Goal: Use online tool/utility: Utilize a website feature to perform a specific function

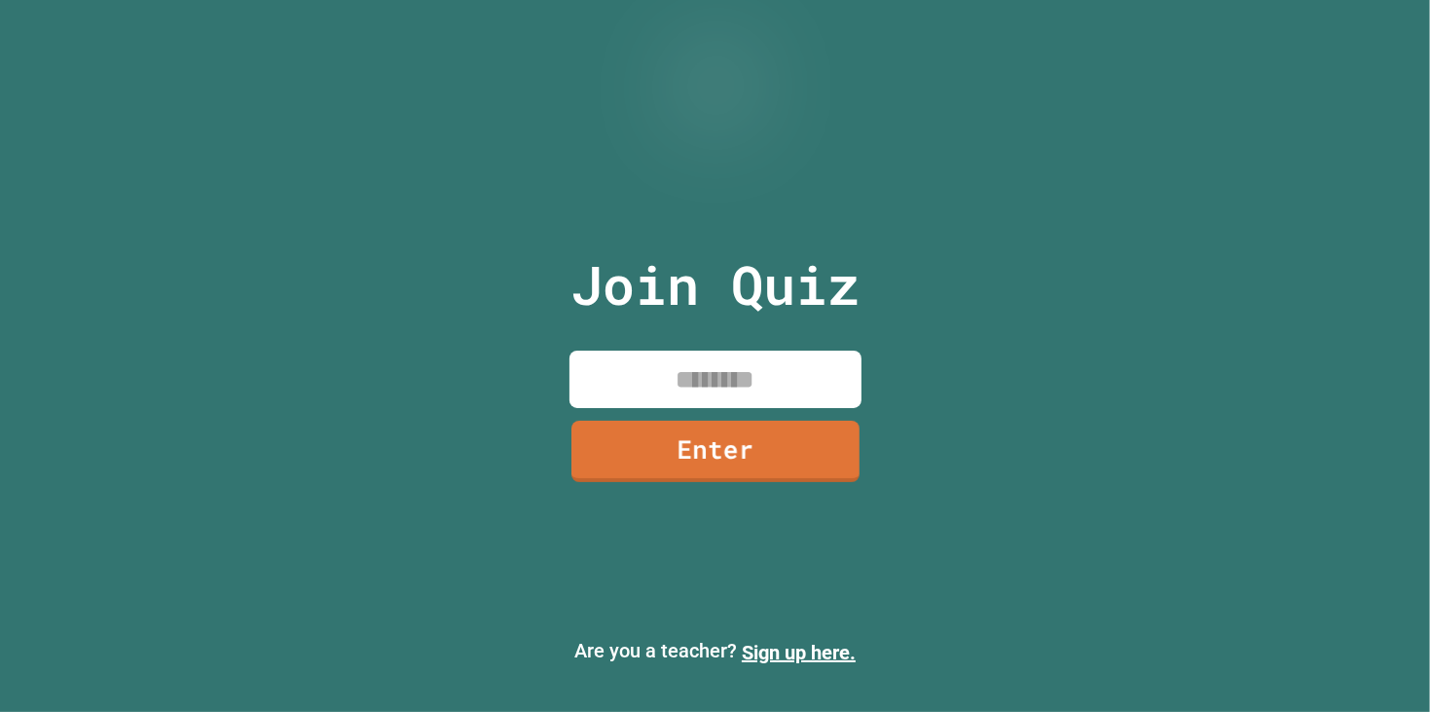
click at [695, 381] on input at bounding box center [716, 379] width 292 height 57
type input "********"
click at [758, 456] on link "Enter" at bounding box center [716, 450] width 292 height 61
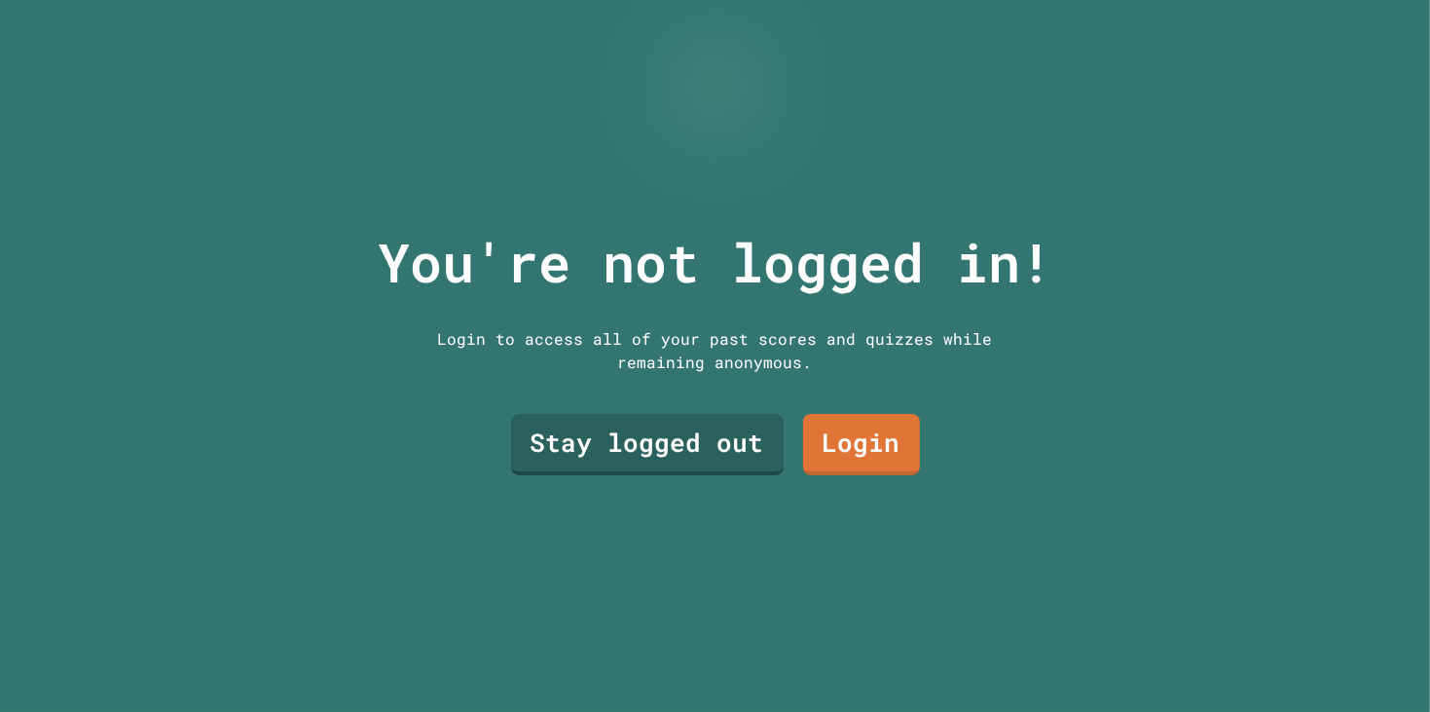
click at [729, 463] on link "Stay logged out" at bounding box center [647, 444] width 273 height 61
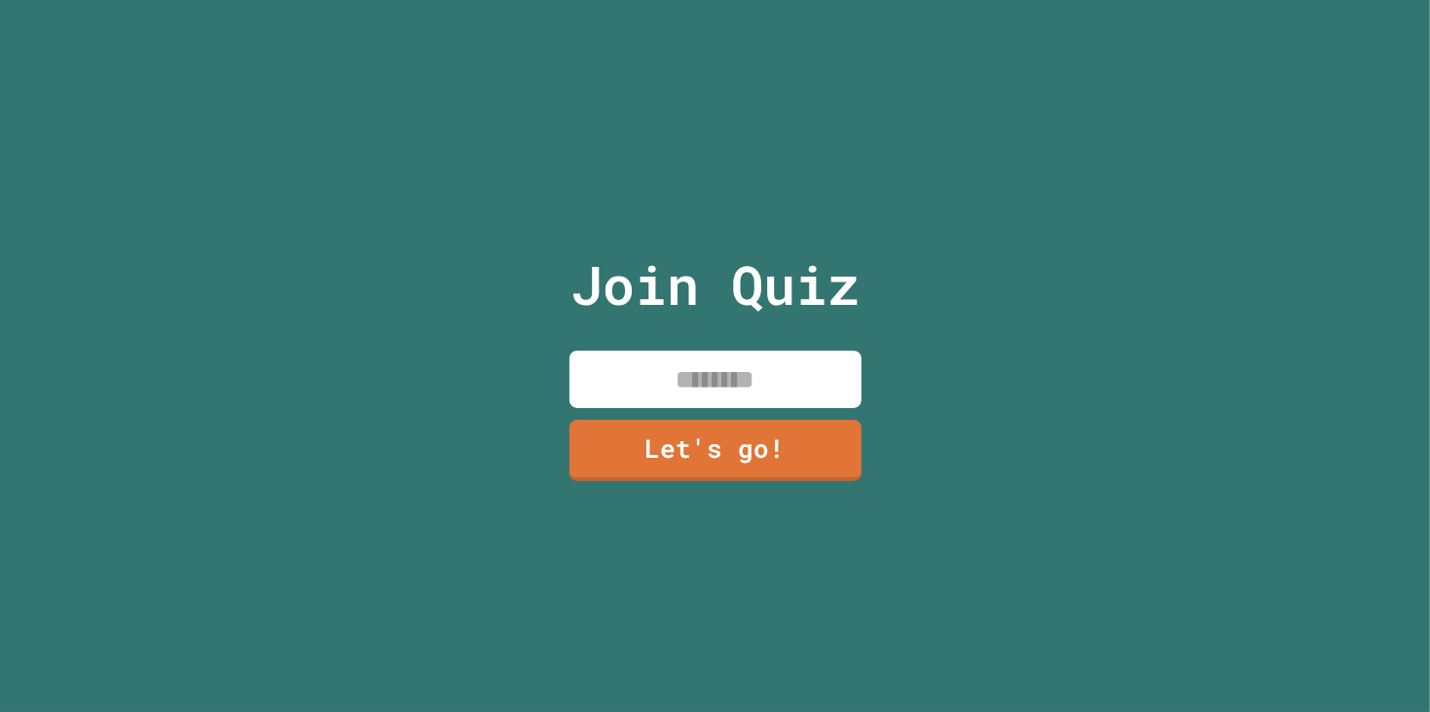
click at [765, 383] on input at bounding box center [716, 379] width 292 height 57
type input "*"
type input "**********"
click at [765, 459] on link "Let's go!" at bounding box center [716, 450] width 292 height 61
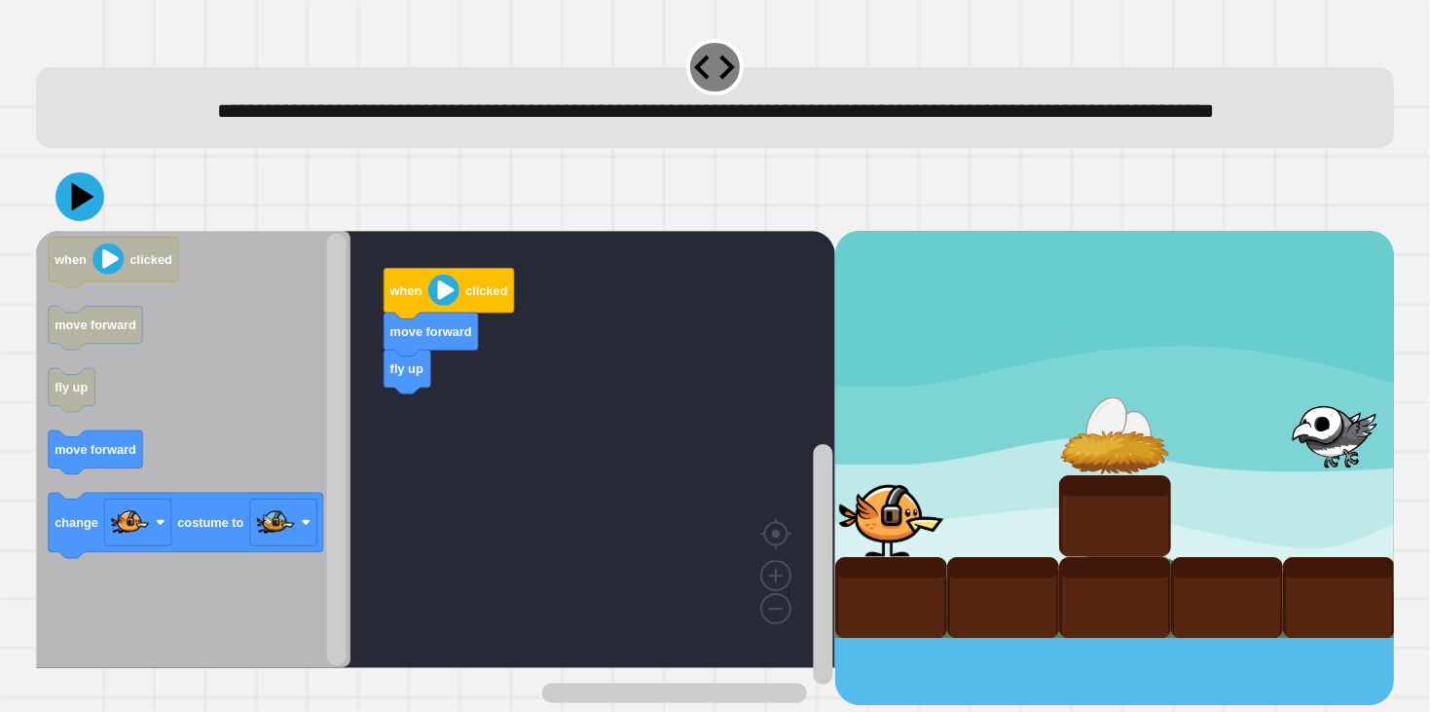
click at [324, 436] on div "when clicked move forward fly up when clicked move forward fly up move forward …" at bounding box center [435, 467] width 799 height 473
click at [122, 351] on icon "Blockly Workspace" at bounding box center [96, 329] width 94 height 44
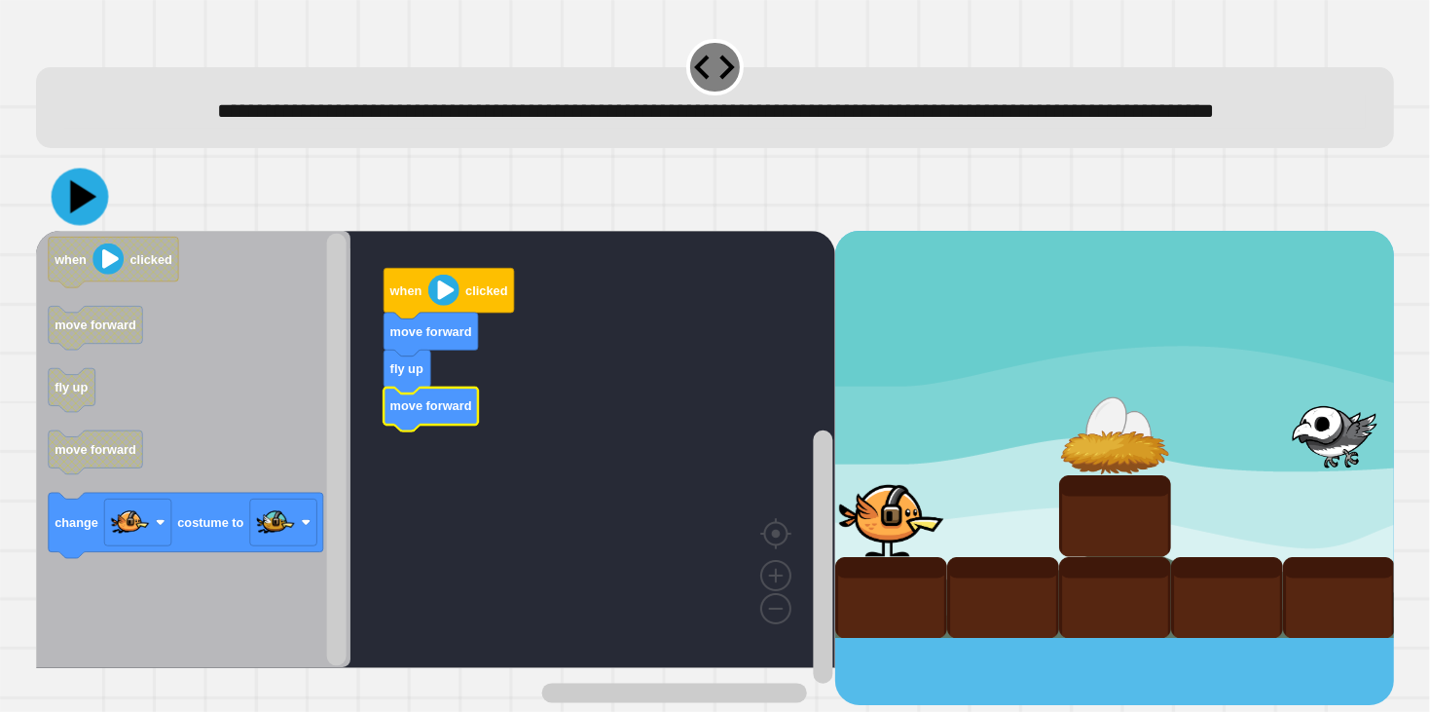
click at [93, 226] on icon at bounding box center [79, 196] width 57 height 57
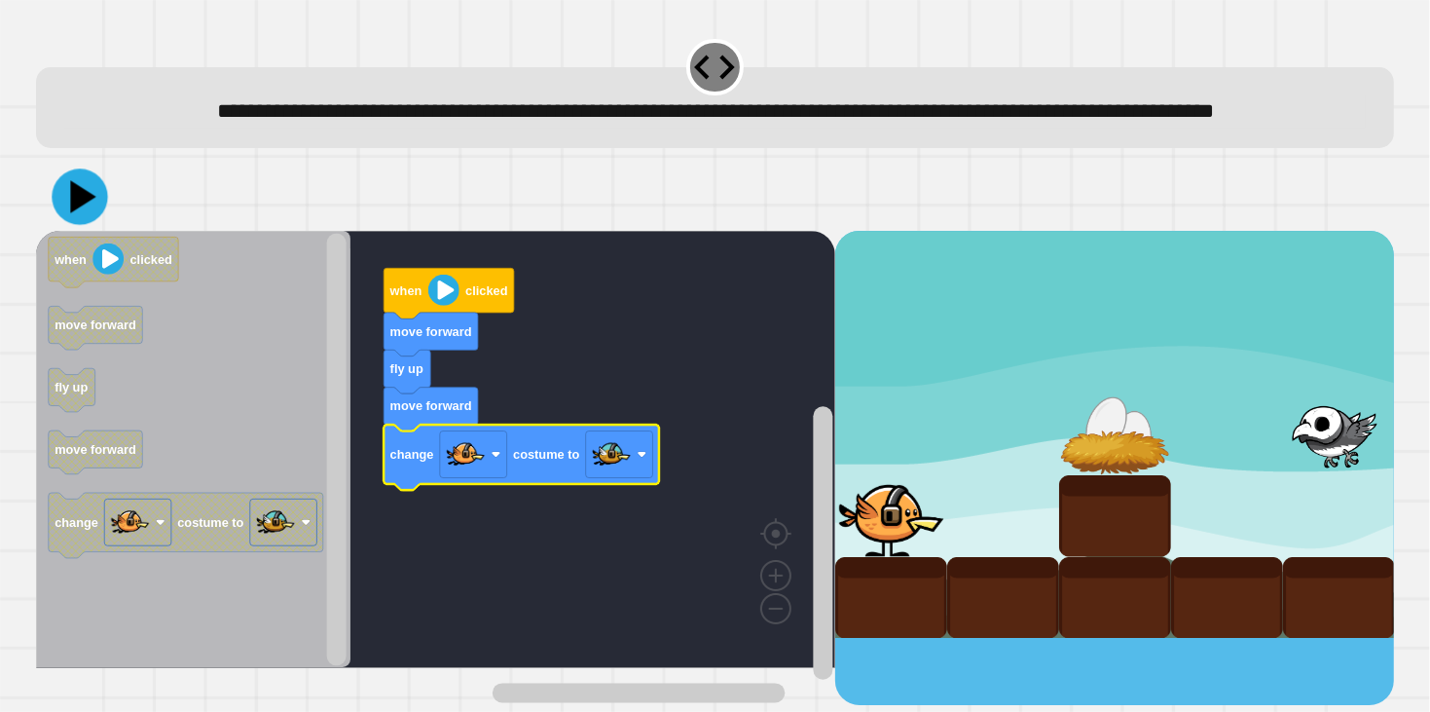
click at [78, 212] on icon at bounding box center [82, 196] width 25 height 32
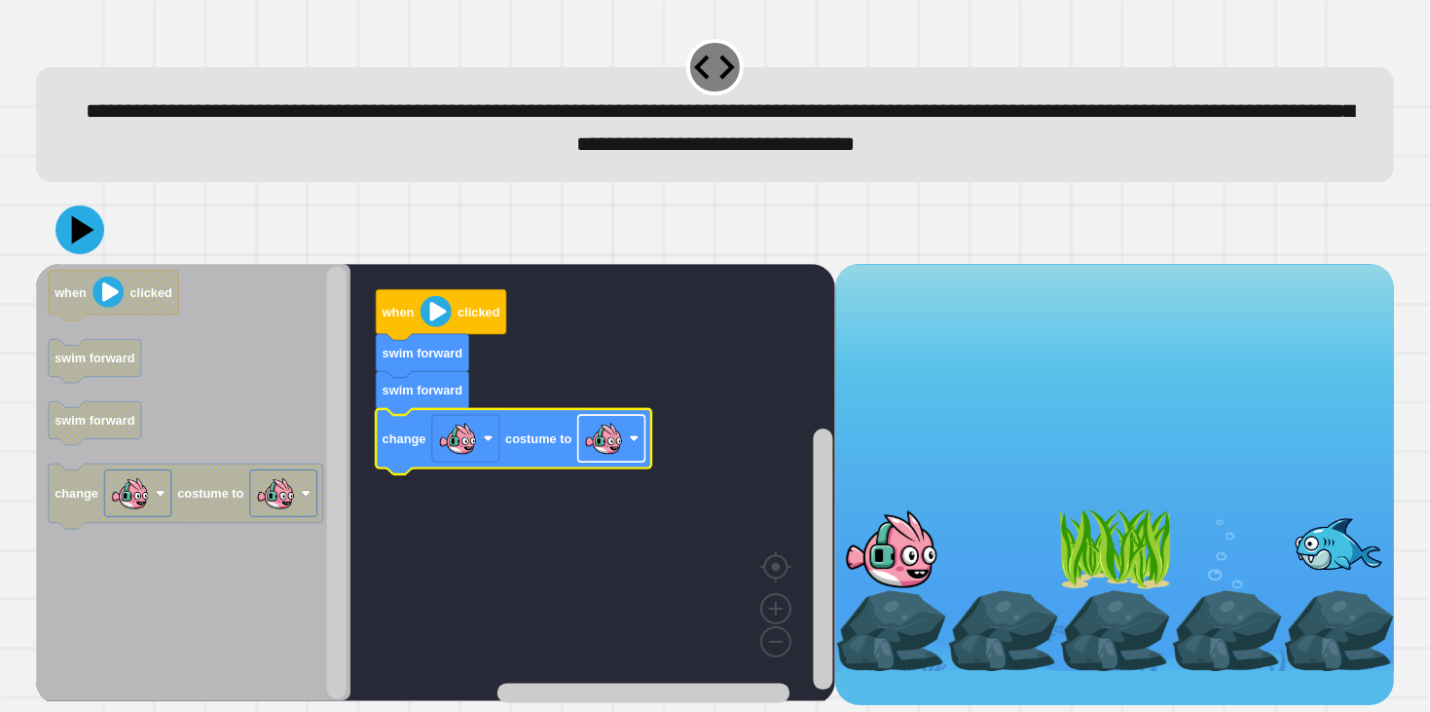
click at [592, 450] on image "Blockly Workspace" at bounding box center [603, 438] width 39 height 39
click at [84, 235] on icon at bounding box center [82, 229] width 23 height 29
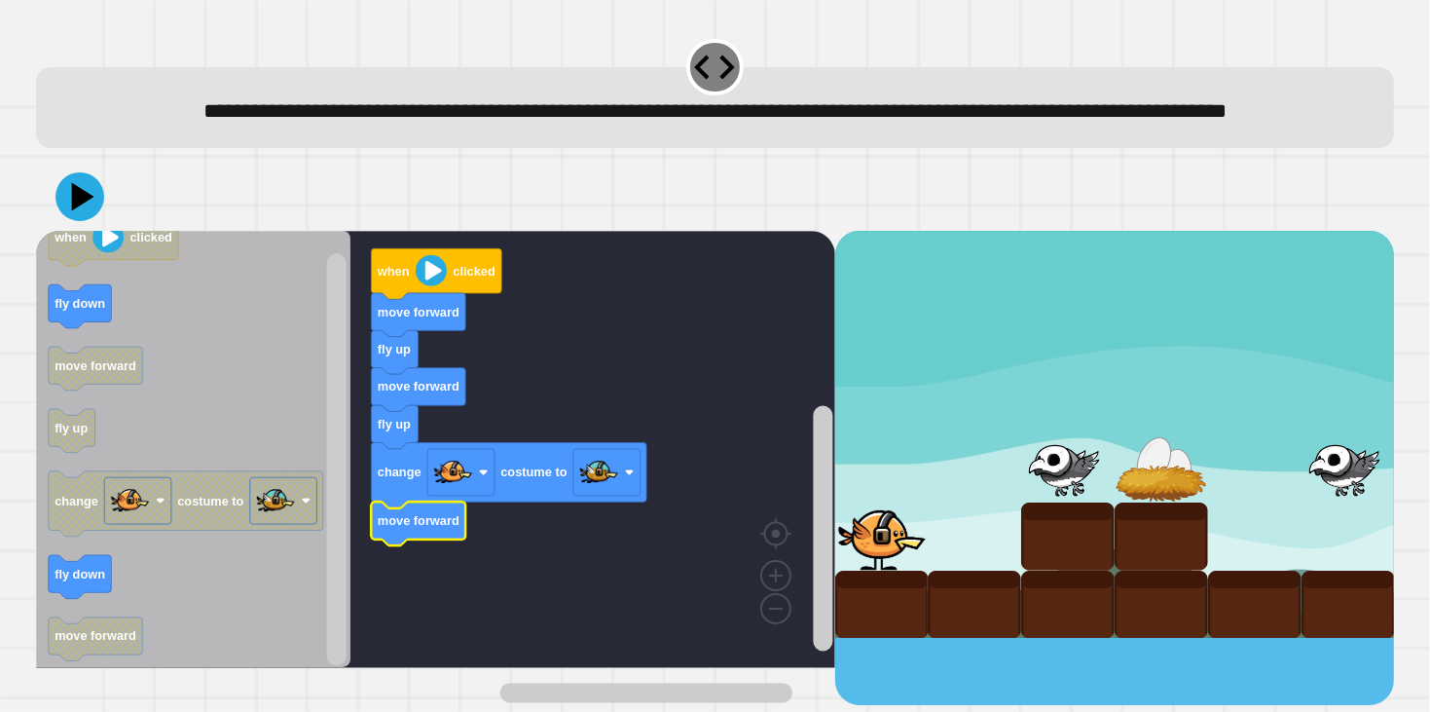
click at [80, 221] on icon at bounding box center [79, 196] width 49 height 49
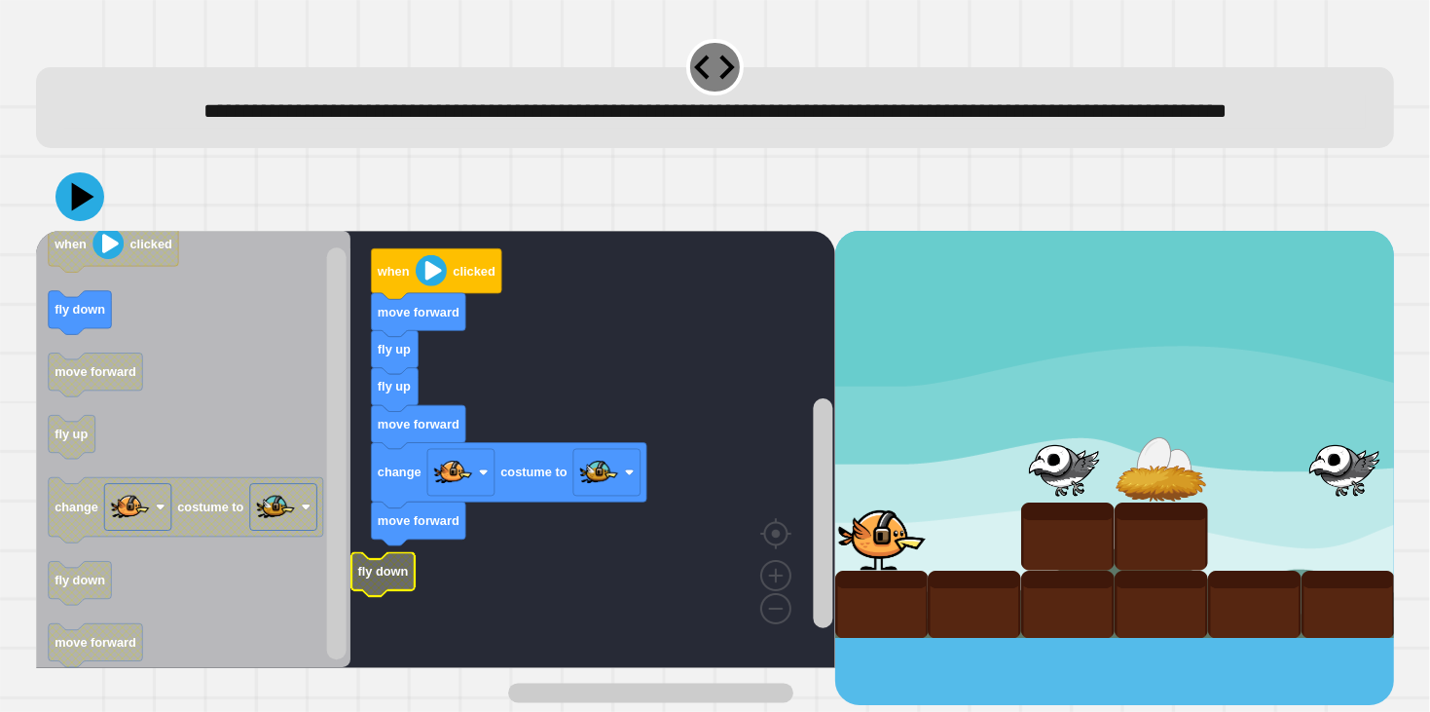
click at [102, 221] on button at bounding box center [79, 196] width 49 height 49
click at [90, 217] on icon at bounding box center [79, 196] width 49 height 49
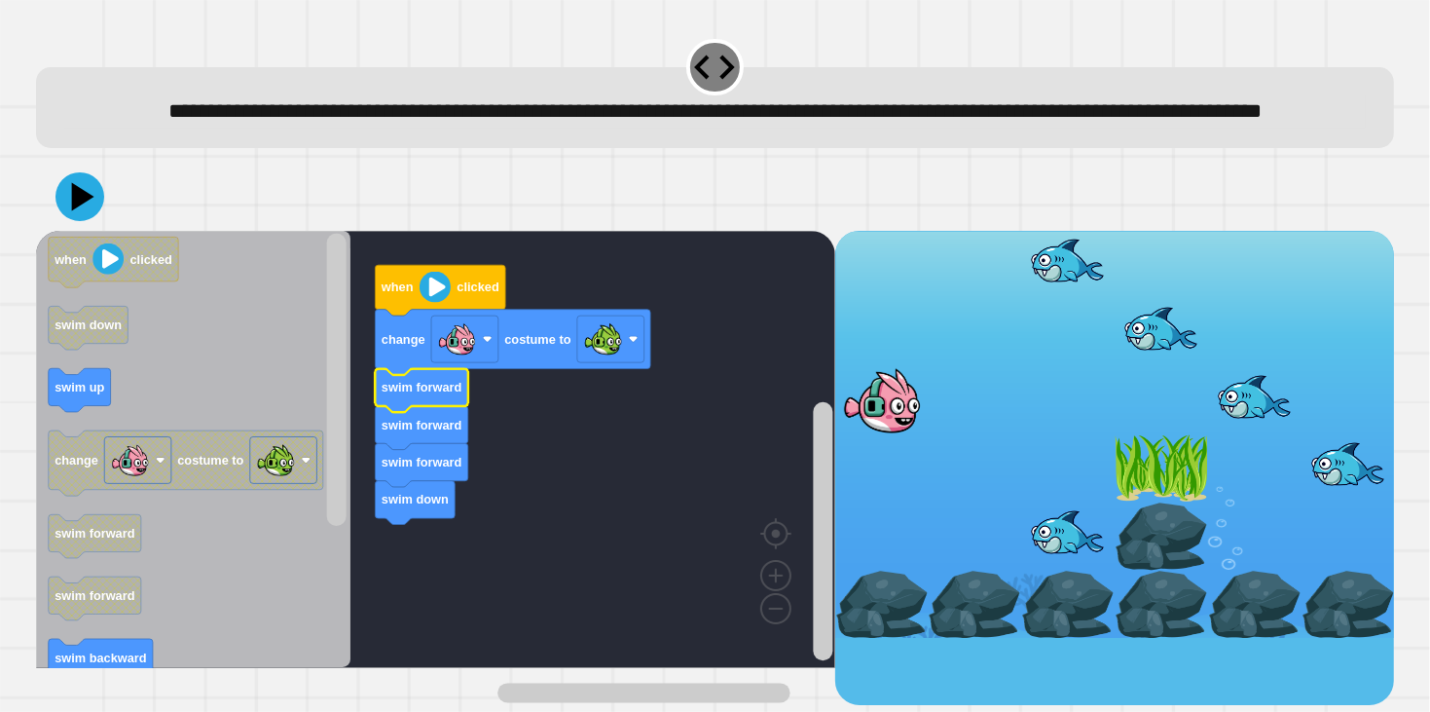
click at [85, 211] on icon at bounding box center [82, 197] width 22 height 28
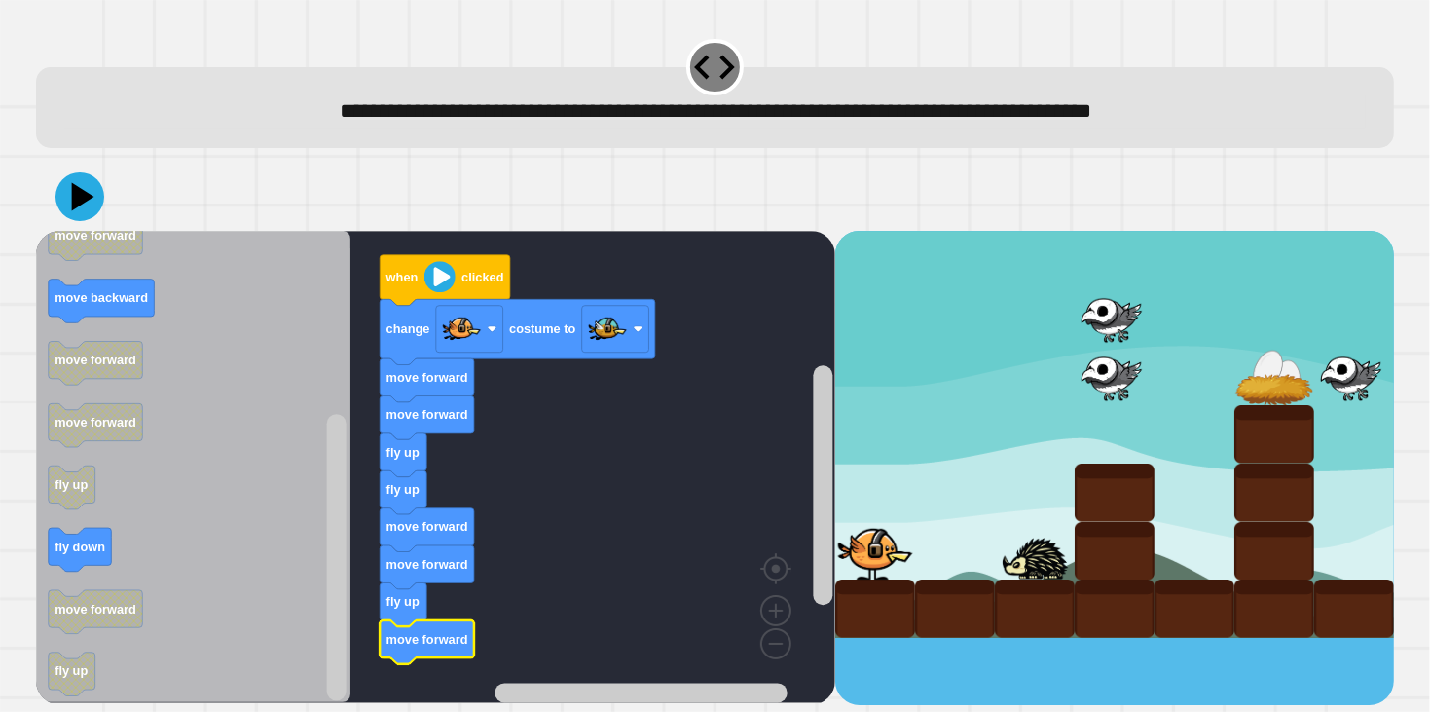
click at [73, 201] on icon at bounding box center [82, 197] width 22 height 28
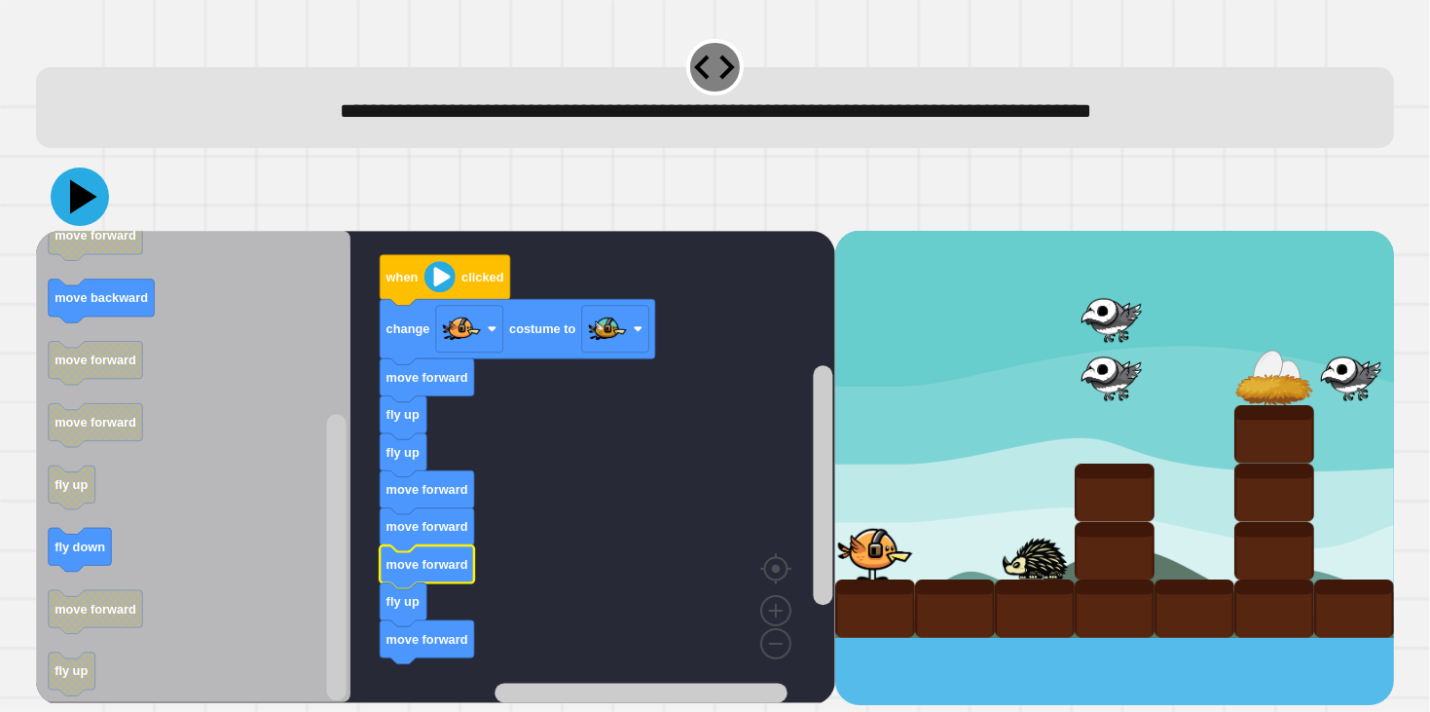
click at [63, 198] on icon at bounding box center [80, 196] width 58 height 58
